Goal: Find specific page/section: Find specific page/section

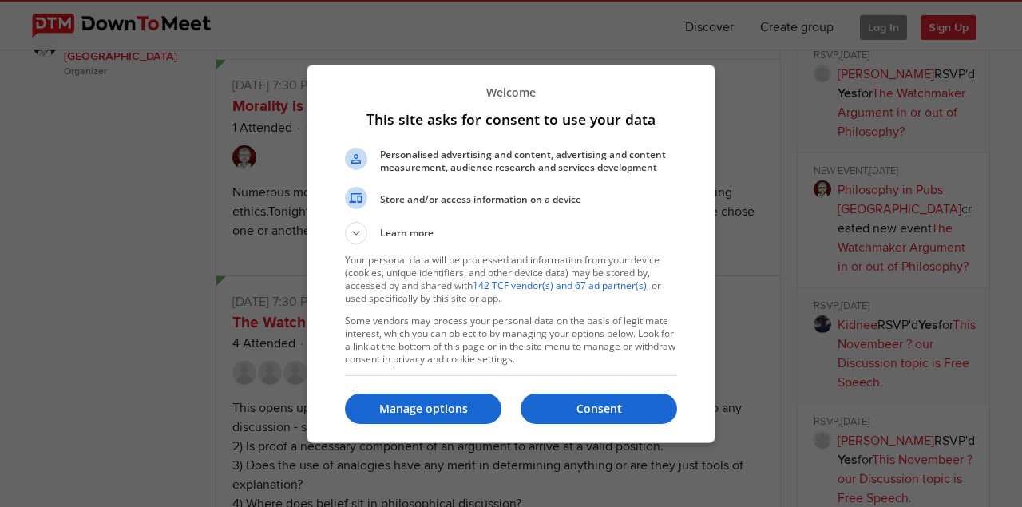
scroll to position [810, 0]
click at [558, 403] on p "Consent" at bounding box center [598, 409] width 156 height 16
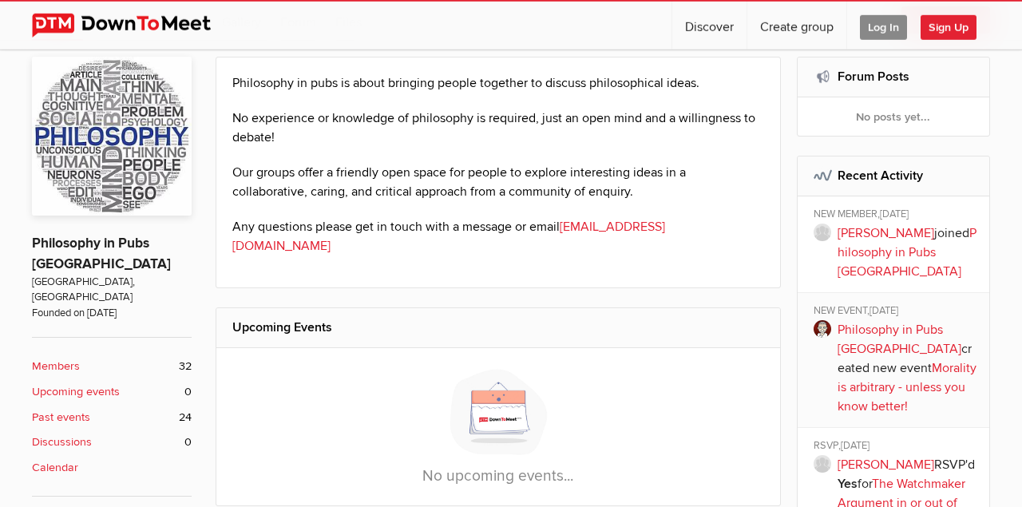
scroll to position [310, 0]
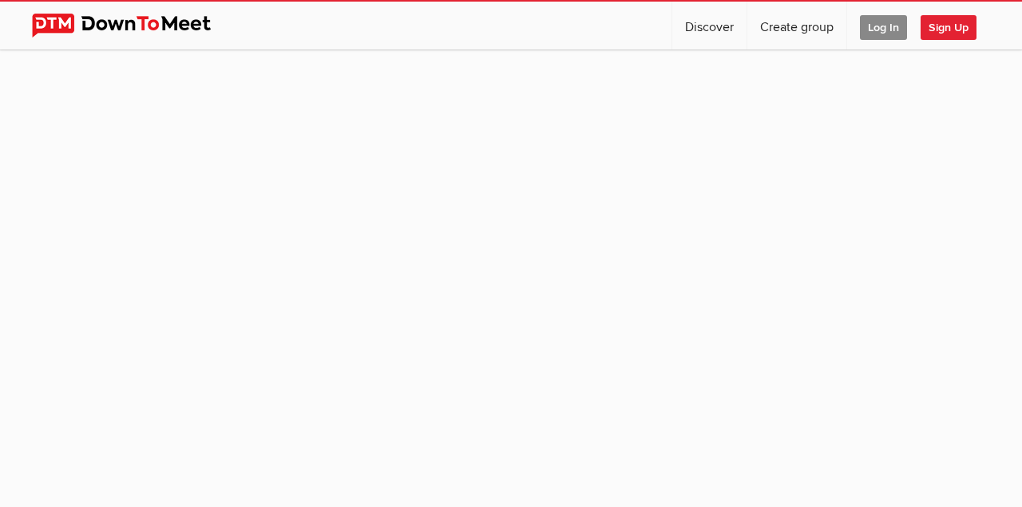
scroll to position [148, 0]
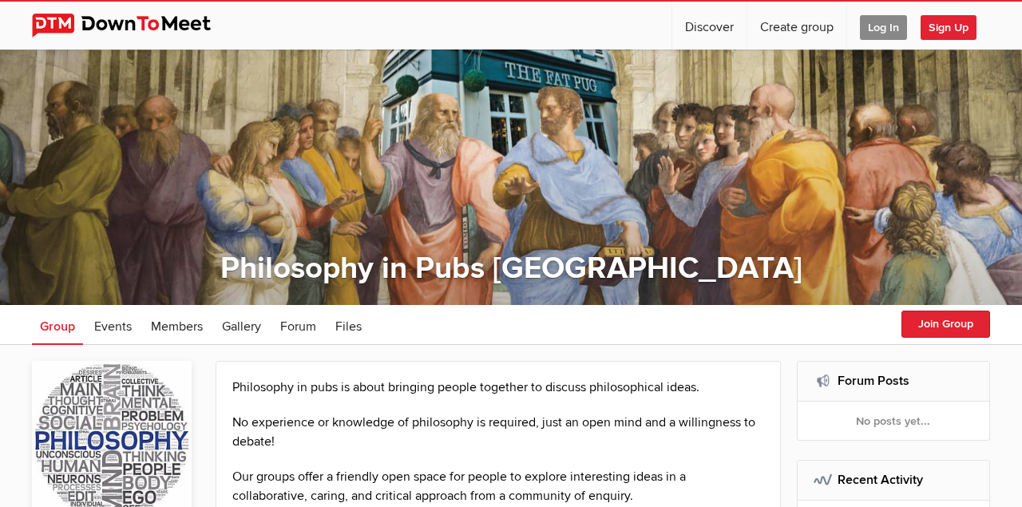
click at [32, 283] on div "Philosophy in Pubs [GEOGRAPHIC_DATA]" at bounding box center [511, 268] width 974 height 38
